Goal: Task Accomplishment & Management: Complete application form

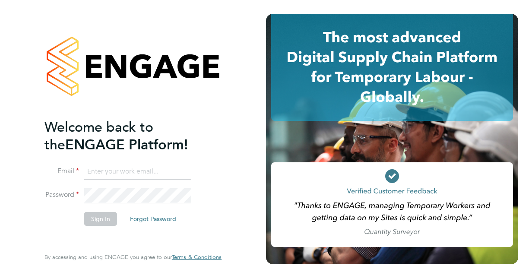
type input "[EMAIL_ADDRESS][DOMAIN_NAME]"
click at [99, 216] on button "Sign In" at bounding box center [100, 219] width 33 height 14
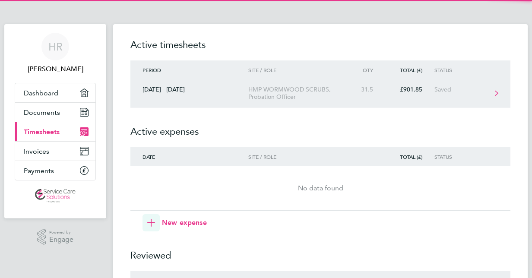
drag, startPoint x: 0, startPoint y: 0, endPoint x: 188, endPoint y: 82, distance: 204.7
click at [188, 82] on link "[DATE] - [DATE] HMP WORMWOOD SCRUBS, Probation Officer 31.5 £901.85 Saved" at bounding box center [320, 93] width 380 height 28
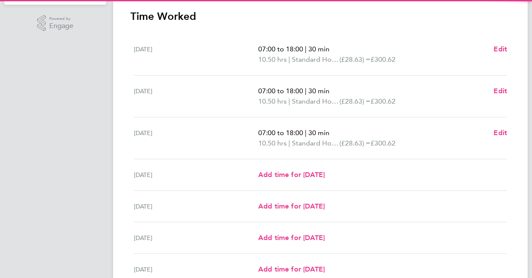
scroll to position [219, 0]
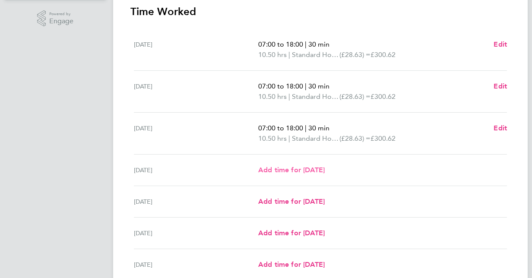
click at [310, 172] on span "Add time for [DATE]" at bounding box center [291, 170] width 67 height 8
select select "30"
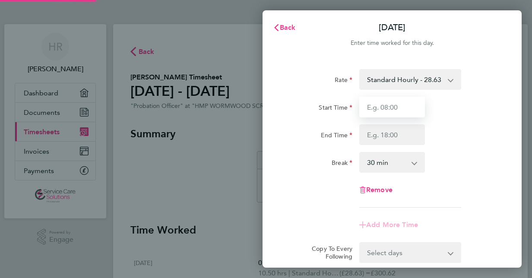
click at [392, 113] on input "Start Time" at bounding box center [392, 107] width 66 height 21
type input "07:00"
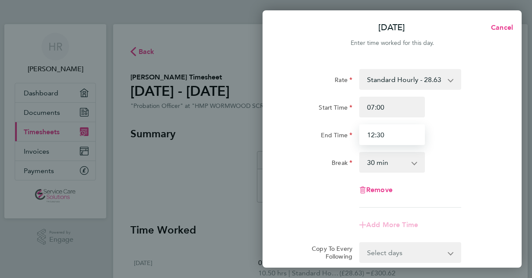
type input "12:30"
click at [369, 161] on select "0 min 15 min 30 min 45 min 60 min 75 min 90 min" at bounding box center [387, 162] width 54 height 19
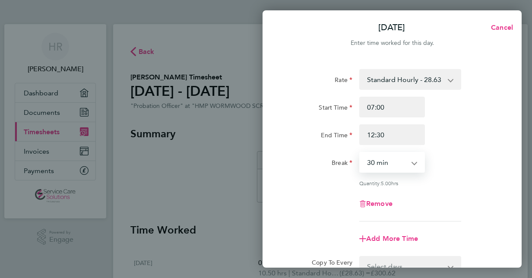
select select "0"
click at [360, 153] on select "0 min 15 min 30 min 45 min 60 min 75 min 90 min" at bounding box center [387, 162] width 54 height 19
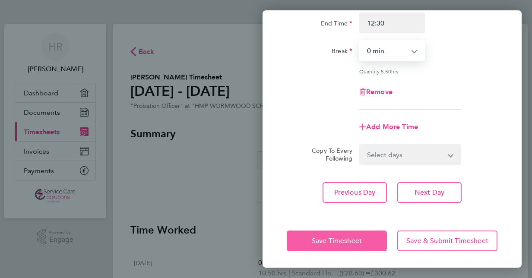
click at [321, 243] on span "Save Timesheet" at bounding box center [337, 241] width 50 height 9
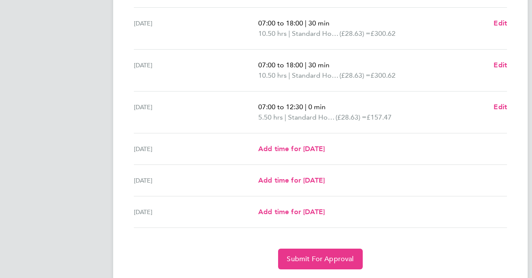
scroll to position [296, 0]
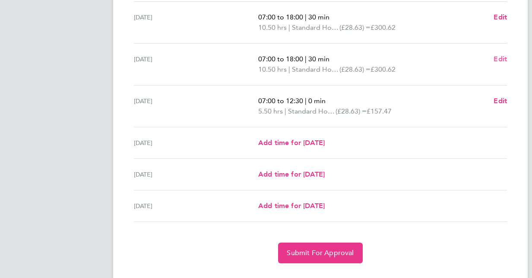
click at [502, 58] on span "Edit" at bounding box center [500, 59] width 13 height 8
select select "30"
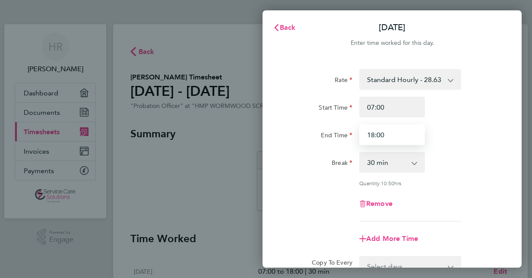
click at [391, 132] on input "18:00" at bounding box center [392, 134] width 66 height 21
type input "1"
type input "20:00"
click at [290, 163] on div "Break" at bounding box center [320, 160] width 66 height 17
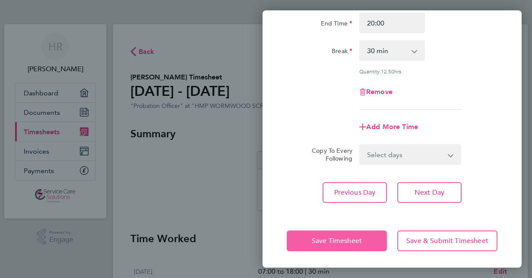
click at [306, 234] on button "Save Timesheet" at bounding box center [337, 241] width 100 height 21
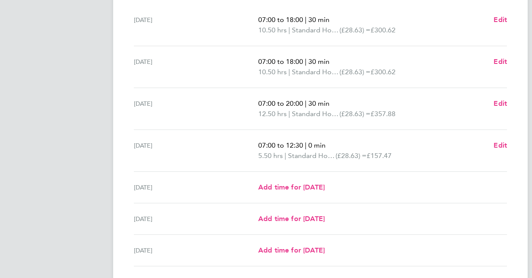
scroll to position [315, 0]
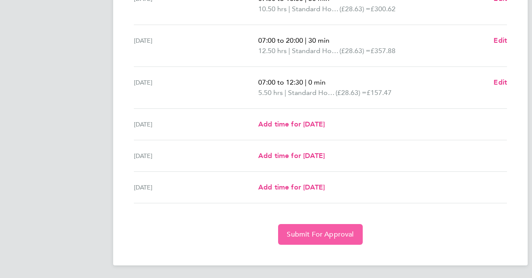
click at [311, 229] on button "Submit For Approval" at bounding box center [320, 234] width 84 height 21
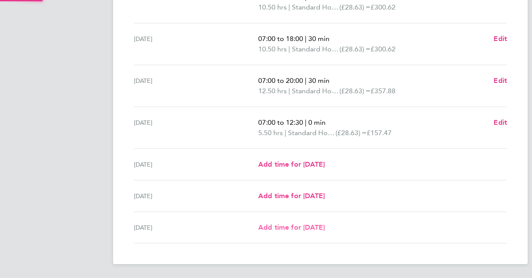
scroll to position [273, 0]
